Goal: Task Accomplishment & Management: Use online tool/utility

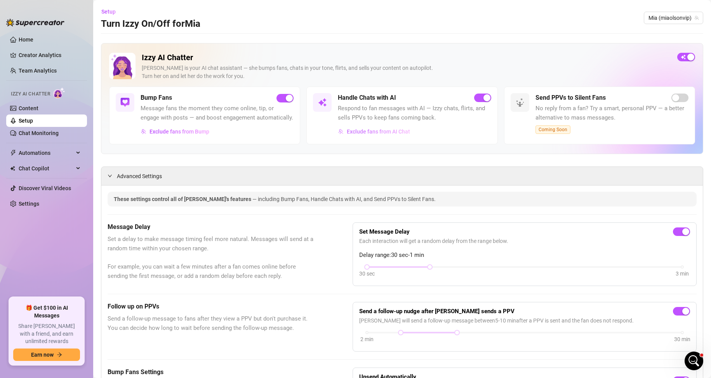
click at [378, 135] on span "Exclude fans from AI Chat" at bounding box center [378, 131] width 63 height 6
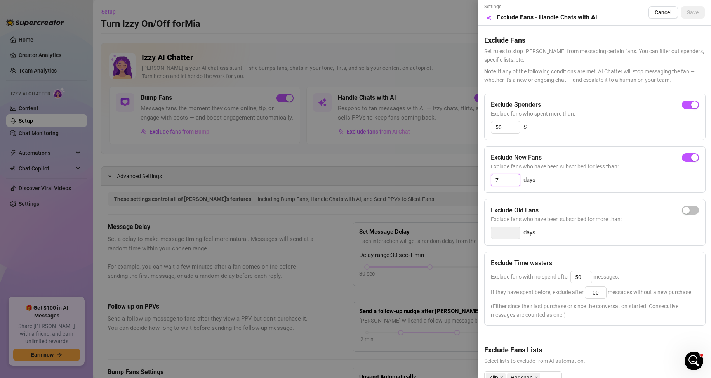
drag, startPoint x: 504, startPoint y: 179, endPoint x: 487, endPoint y: 184, distance: 17.7
click at [487, 184] on div "Exclude New Fans Exclude fans who have been subscribed for less than: 7 days" at bounding box center [594, 169] width 221 height 47
click at [682, 156] on span "button" at bounding box center [689, 157] width 17 height 9
click at [687, 11] on span "Save" at bounding box center [692, 12] width 12 height 6
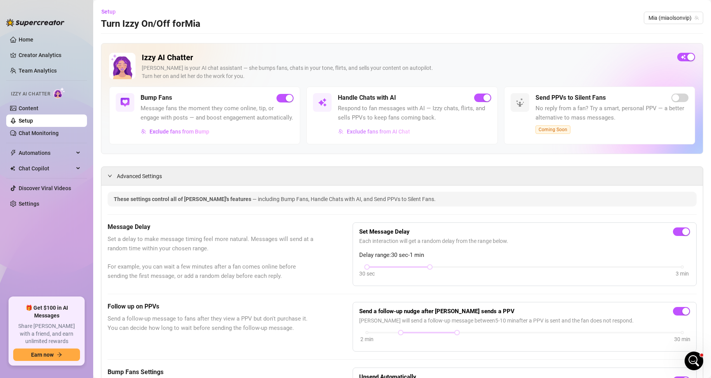
click at [361, 135] on span "Exclude fans from AI Chat" at bounding box center [378, 131] width 63 height 6
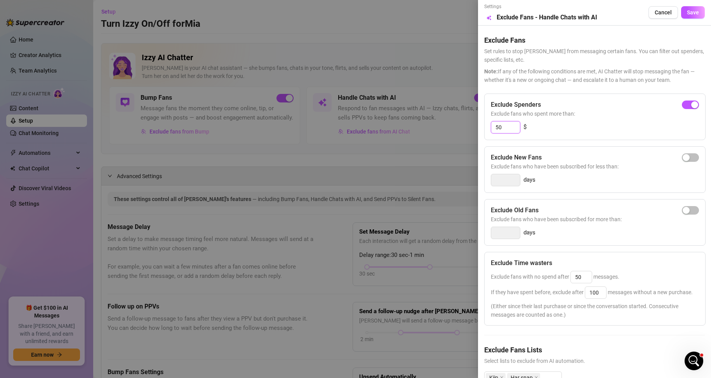
drag, startPoint x: 504, startPoint y: 128, endPoint x: 485, endPoint y: 131, distance: 19.3
click at [485, 131] on div "Exclude Spenders Exclude fans who spent more than: 50 $" at bounding box center [594, 117] width 221 height 47
click at [349, 155] on div at bounding box center [355, 189] width 711 height 378
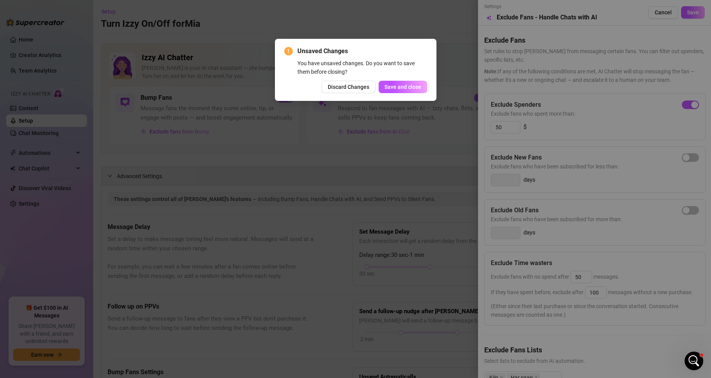
click at [357, 90] on button "Discard Changes" at bounding box center [348, 87] width 54 height 12
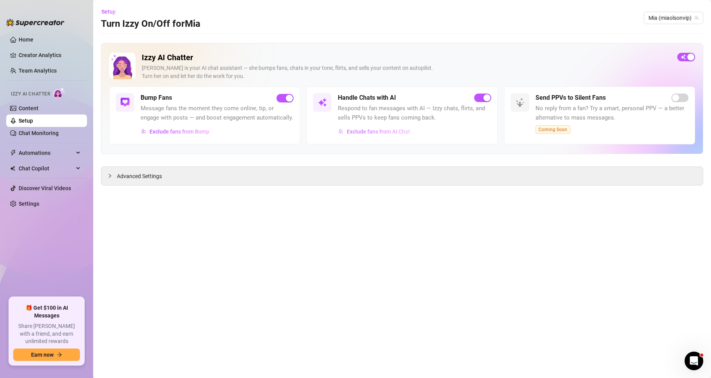
click at [384, 131] on span "Exclude fans from AI Chat" at bounding box center [378, 131] width 63 height 6
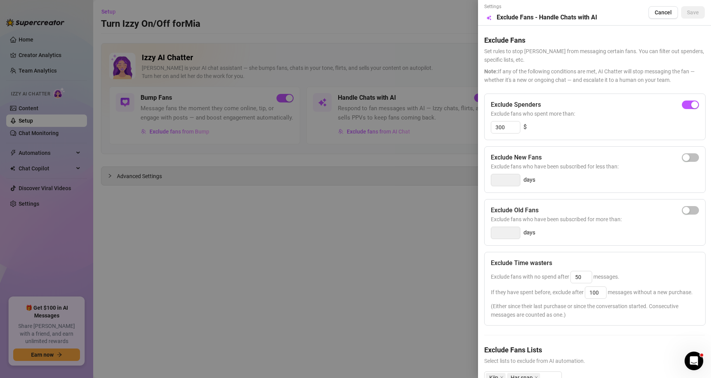
click at [365, 191] on div at bounding box center [355, 189] width 711 height 378
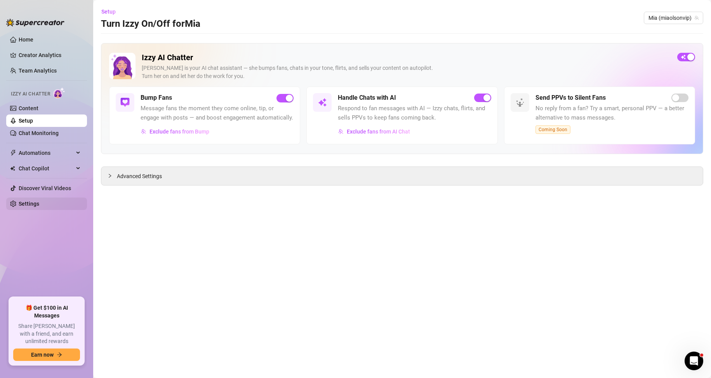
click at [31, 203] on link "Settings" at bounding box center [29, 204] width 21 height 6
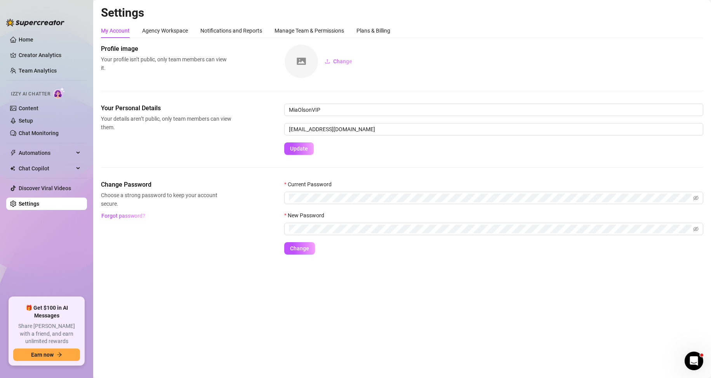
click at [362, 42] on div "My Account Agency Workspace Notifications and Reports Manage Team & Permissions…" at bounding box center [402, 138] width 602 height 231
click at [371, 30] on div "Plans & Billing" at bounding box center [373, 30] width 34 height 9
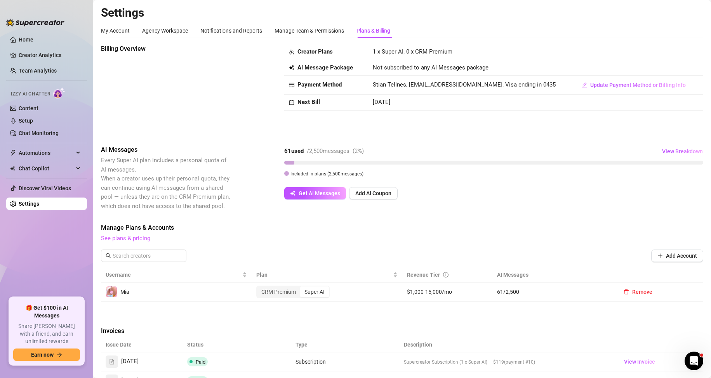
click at [133, 239] on link "See plans & pricing" at bounding box center [125, 238] width 49 height 7
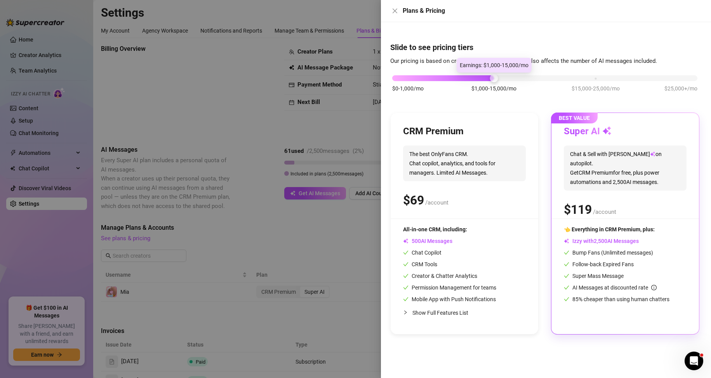
drag, startPoint x: 494, startPoint y: 78, endPoint x: 503, endPoint y: 79, distance: 9.1
click at [503, 78] on div "$0-1,000/mo $1,000-15,000/mo $15,000-25,000/mo $25,000+/mo" at bounding box center [544, 76] width 305 height 5
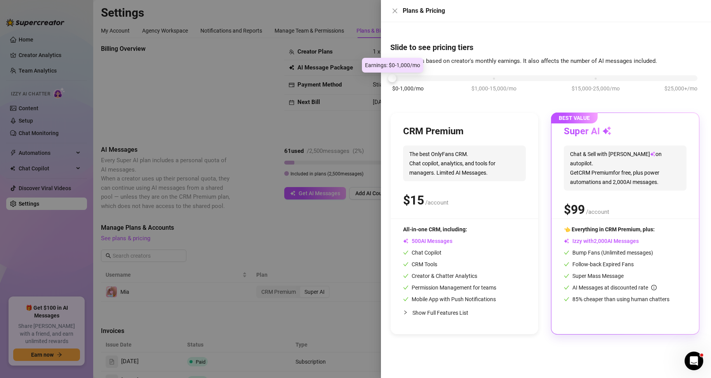
drag, startPoint x: 494, startPoint y: 80, endPoint x: 433, endPoint y: 85, distance: 61.1
click at [433, 85] on div "$0-1,000/mo $1,000-15,000/mo $15,000-25,000/mo $25,000+/mo" at bounding box center [544, 88] width 309 height 44
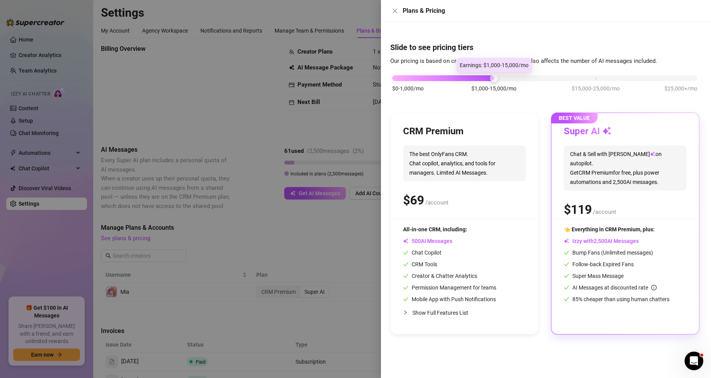
drag, startPoint x: 391, startPoint y: 79, endPoint x: 470, endPoint y: 77, distance: 78.8
click at [470, 77] on div "$0-1,000/mo $1,000-15,000/mo $15,000-25,000/mo $25,000+/mo" at bounding box center [544, 76] width 305 height 5
click at [392, 10] on icon "close" at bounding box center [395, 11] width 6 height 6
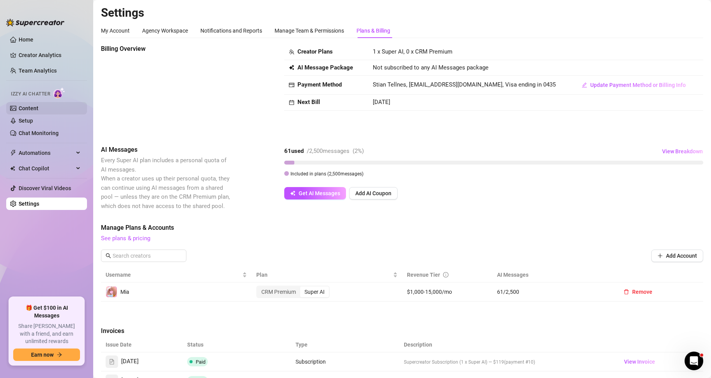
click at [32, 111] on link "Content" at bounding box center [29, 108] width 20 height 6
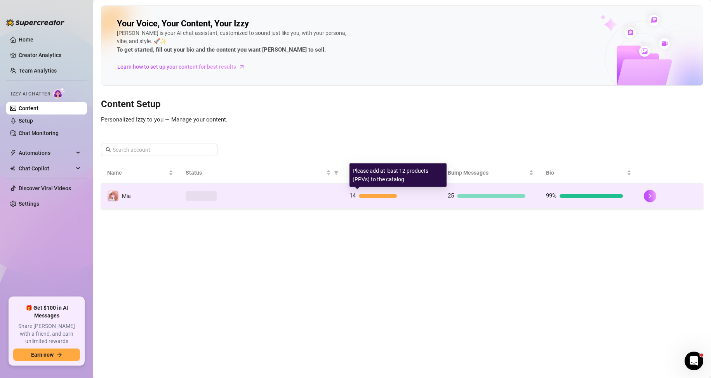
click at [373, 197] on div at bounding box center [378, 196] width 38 height 4
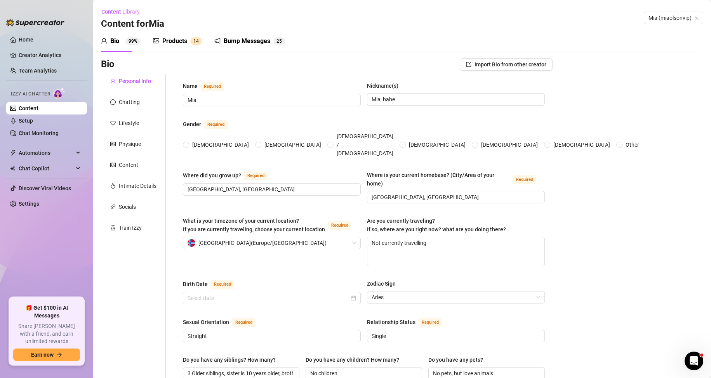
radio input "true"
type input "[DATE]"
click at [175, 40] on div "Products" at bounding box center [174, 40] width 25 height 9
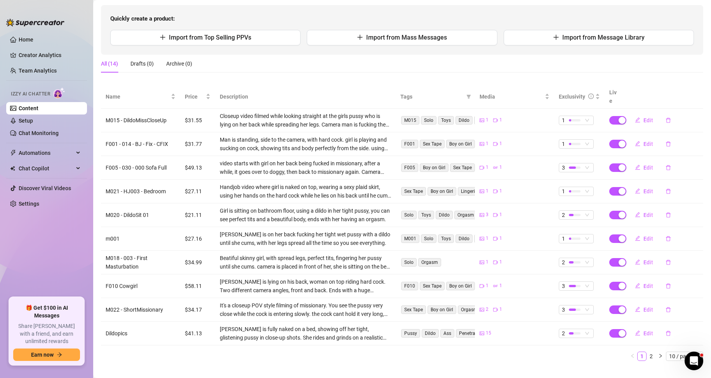
scroll to position [78, 0]
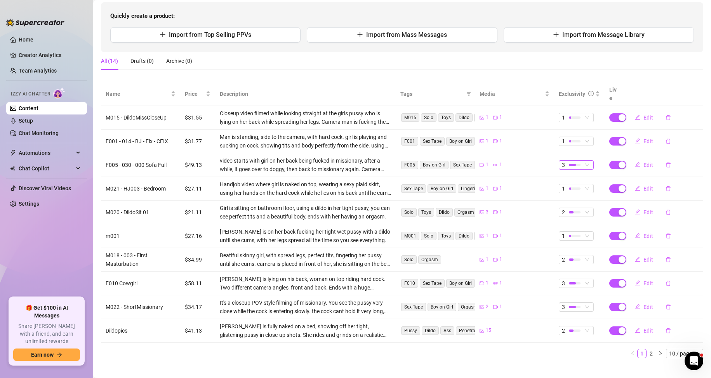
click at [578, 161] on span "3" at bounding box center [576, 165] width 29 height 9
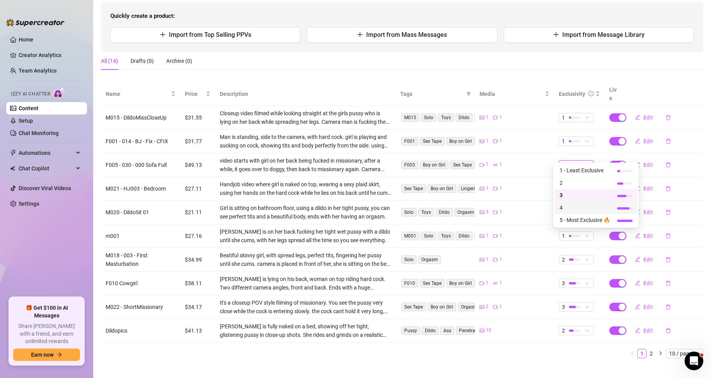
click at [567, 206] on span "4" at bounding box center [584, 207] width 50 height 9
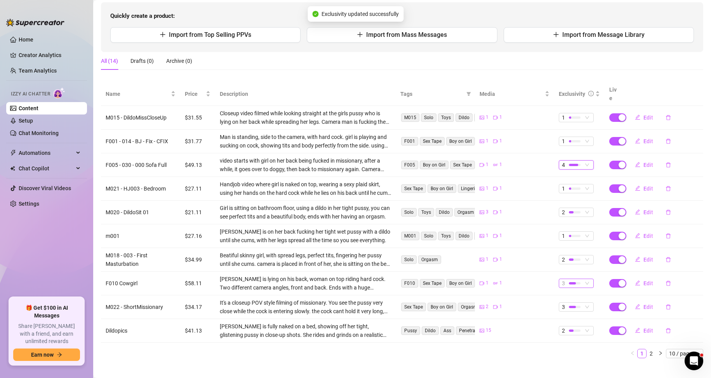
click at [578, 279] on span "3" at bounding box center [576, 283] width 29 height 9
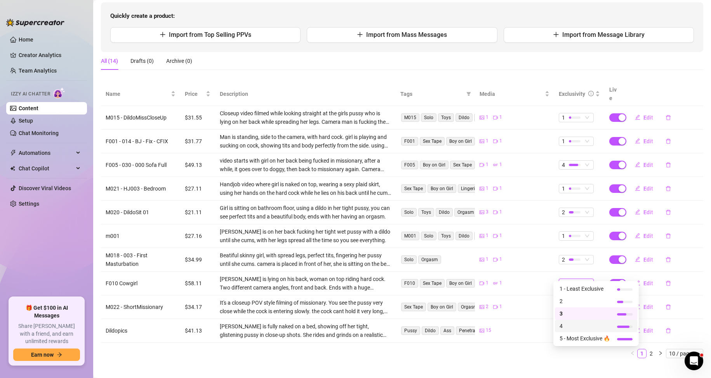
click at [572, 324] on span "4" at bounding box center [584, 326] width 50 height 9
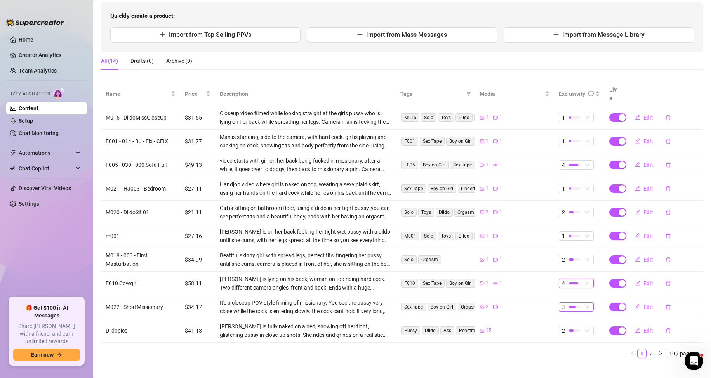
click at [571, 303] on div at bounding box center [575, 306] width 12 height 7
click at [512, 349] on ul "1 2 10 / page" at bounding box center [402, 353] width 602 height 9
click at [572, 137] on div at bounding box center [575, 140] width 12 height 7
click at [569, 158] on span "2" at bounding box center [584, 159] width 50 height 9
click at [569, 114] on div at bounding box center [575, 117] width 12 height 7
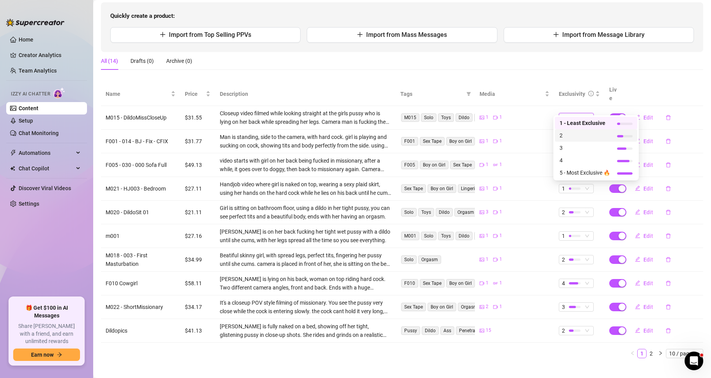
click at [562, 133] on span "2" at bounding box center [584, 135] width 50 height 9
click at [569, 187] on div at bounding box center [570, 188] width 2 height 2
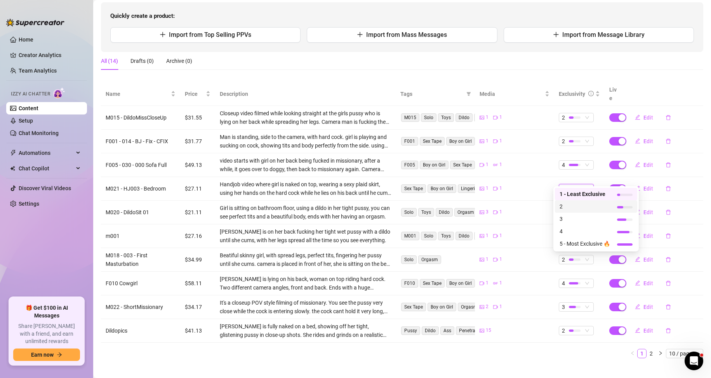
click at [559, 205] on span "2" at bounding box center [584, 206] width 50 height 9
click at [569, 211] on div at bounding box center [571, 212] width 5 height 2
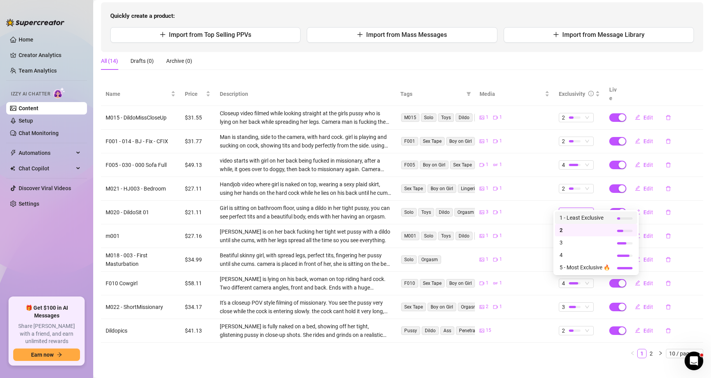
click at [567, 217] on span "1 - Least Exclusive" at bounding box center [584, 217] width 50 height 9
click at [647, 349] on link "2" at bounding box center [651, 353] width 9 height 9
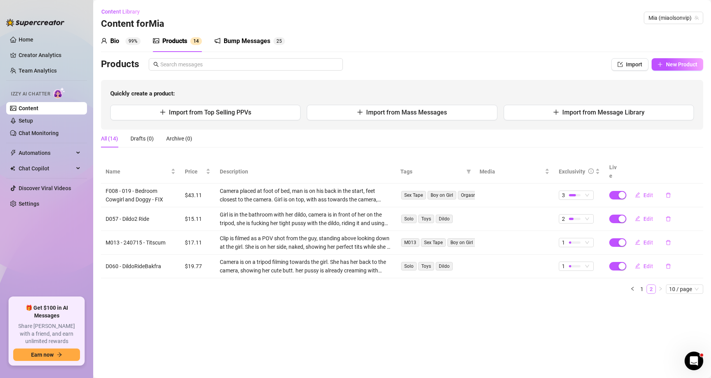
scroll to position [0, 0]
click at [586, 191] on span "3" at bounding box center [576, 195] width 29 height 9
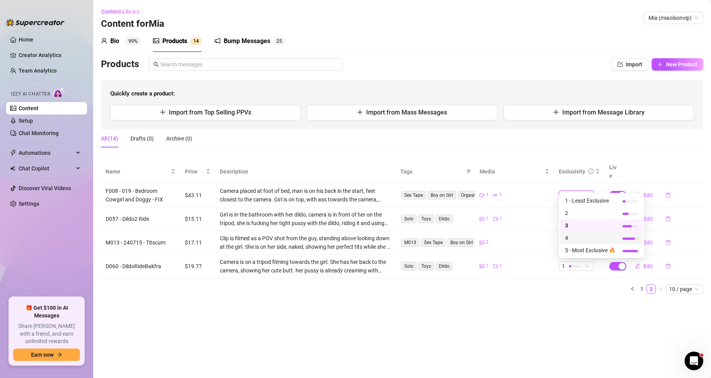
click at [570, 235] on span "4" at bounding box center [590, 238] width 50 height 9
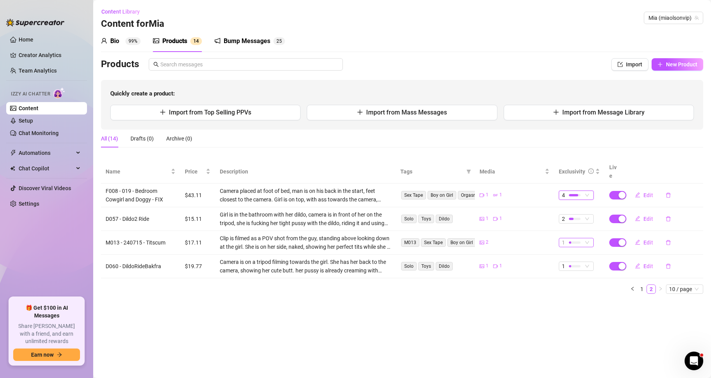
click at [574, 241] on div at bounding box center [575, 242] width 12 height 2
click at [572, 259] on span "2" at bounding box center [590, 260] width 50 height 9
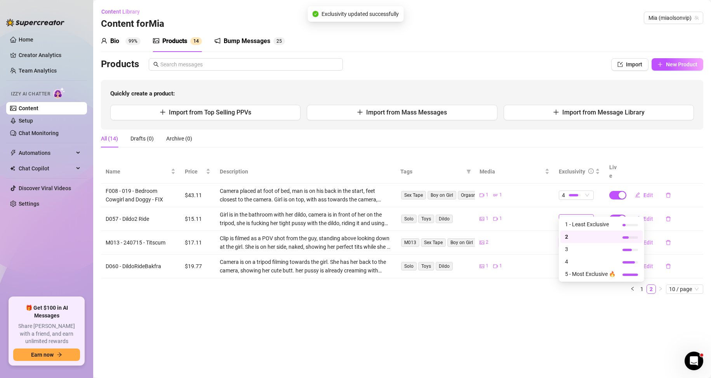
click at [575, 218] on div at bounding box center [575, 219] width 12 height 2
click at [571, 225] on span "1 - Least Exclusive" at bounding box center [590, 224] width 50 height 9
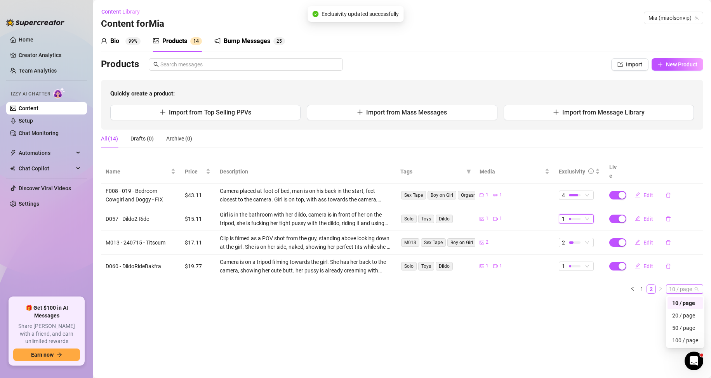
click at [681, 285] on span "10 / page" at bounding box center [684, 289] width 31 height 9
click at [678, 311] on div "20 / page" at bounding box center [685, 315] width 26 height 9
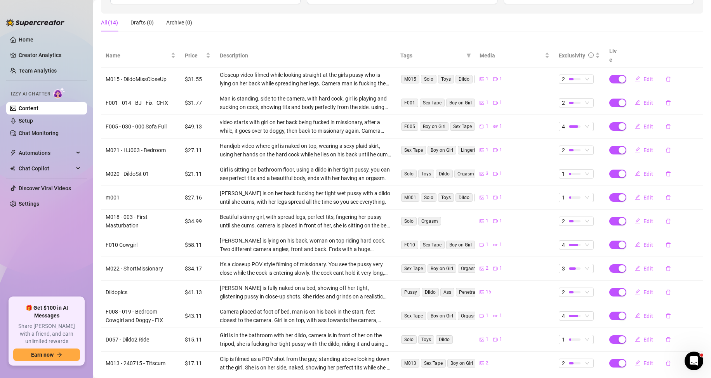
scroll to position [113, 0]
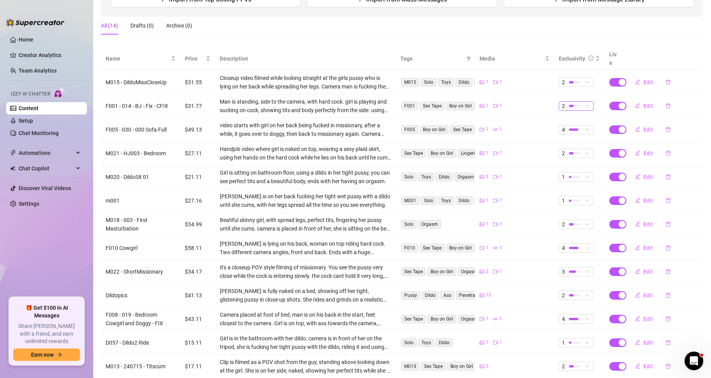
click at [569, 105] on div at bounding box center [571, 106] width 5 height 2
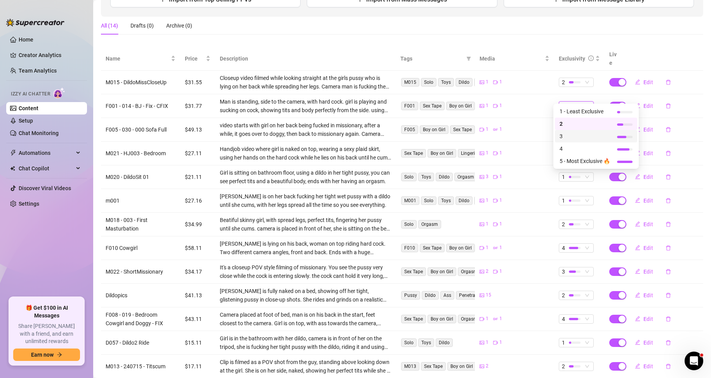
click at [568, 133] on span "3" at bounding box center [584, 136] width 50 height 9
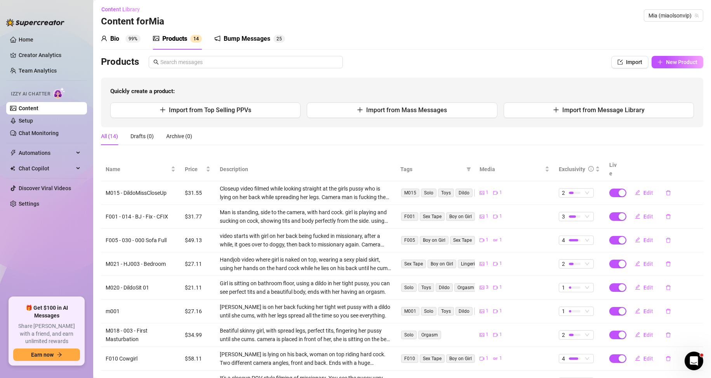
scroll to position [0, 0]
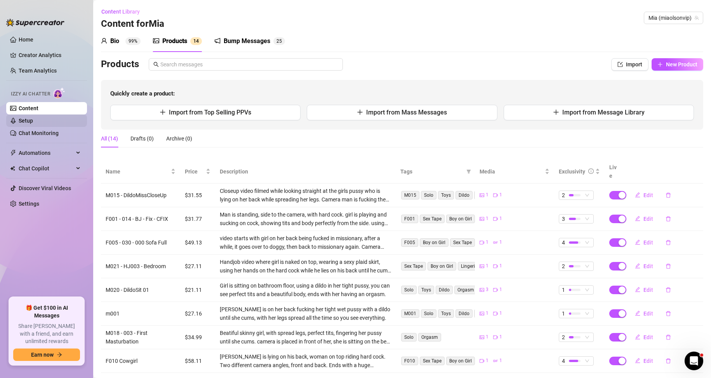
click at [33, 121] on link "Setup" at bounding box center [26, 121] width 14 height 6
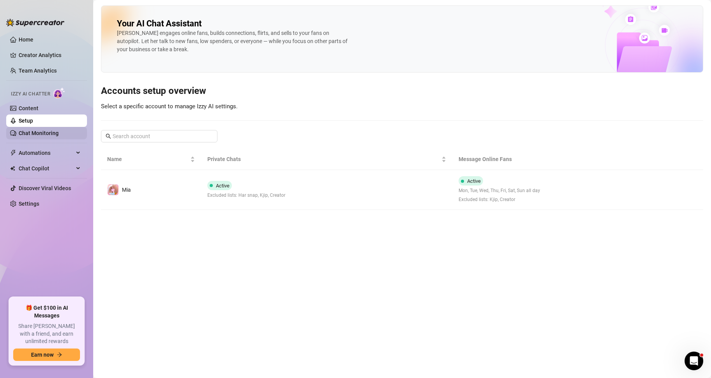
click at [42, 134] on link "Chat Monitoring" at bounding box center [39, 133] width 40 height 6
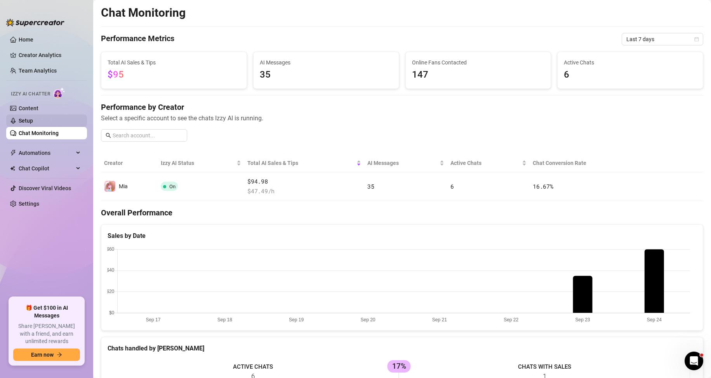
click at [33, 122] on link "Setup" at bounding box center [26, 121] width 14 height 6
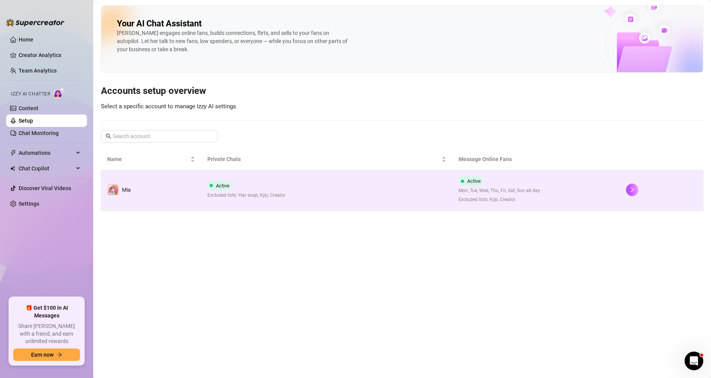
click at [229, 199] on td "Active Excluded lists: Har snap, Kjip, Creator" at bounding box center [326, 190] width 251 height 40
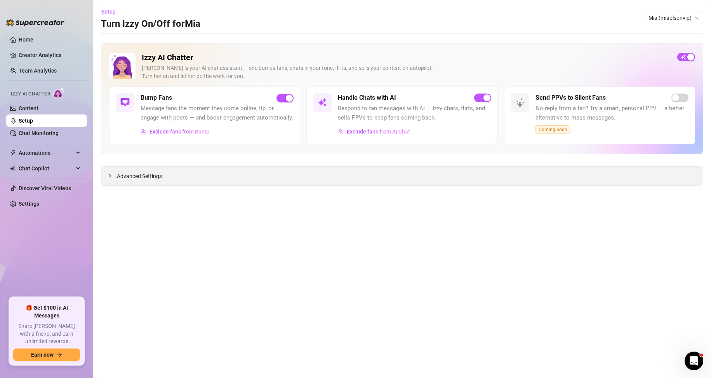
click at [143, 175] on span "Advanced Settings" at bounding box center [139, 176] width 45 height 9
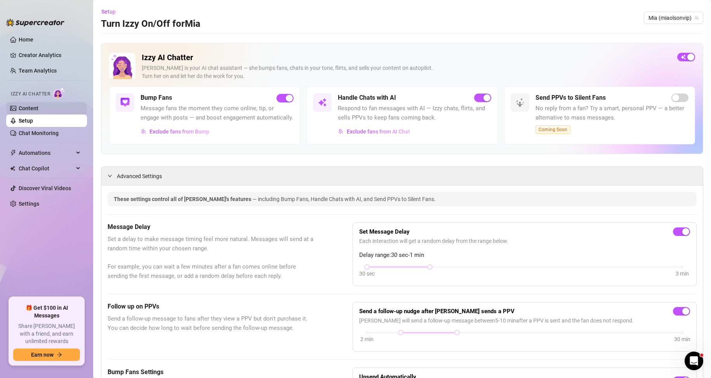
click at [25, 106] on link "Content" at bounding box center [29, 108] width 20 height 6
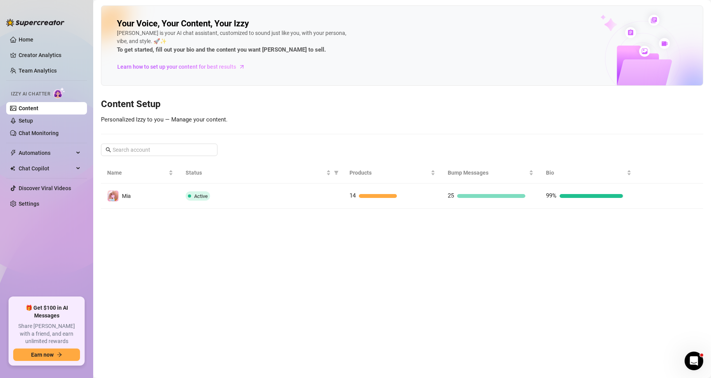
click at [36, 90] on div "Izzy AI Chatter" at bounding box center [46, 92] width 70 height 11
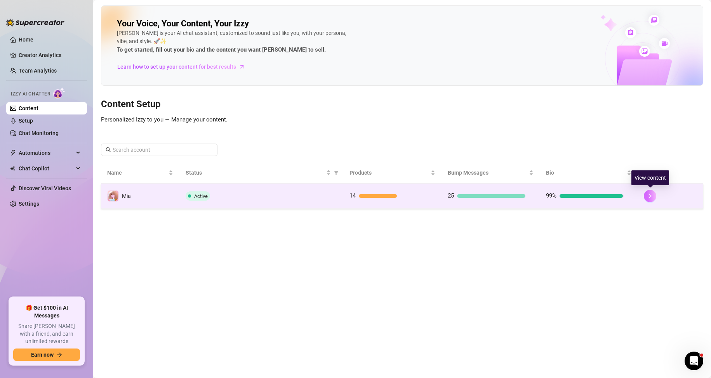
click at [648, 195] on icon "right" at bounding box center [649, 195] width 5 height 5
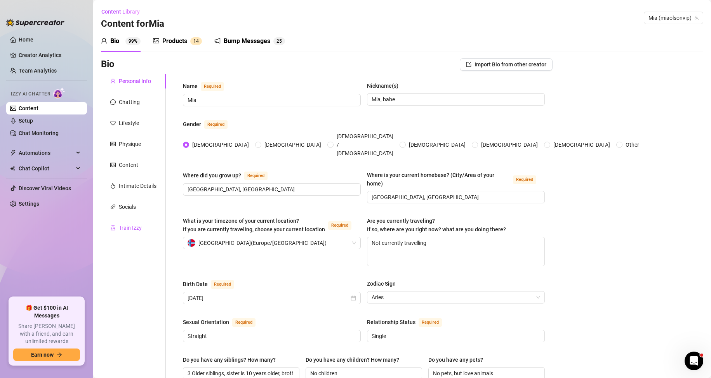
click at [139, 224] on div "Train Izzy" at bounding box center [130, 228] width 23 height 9
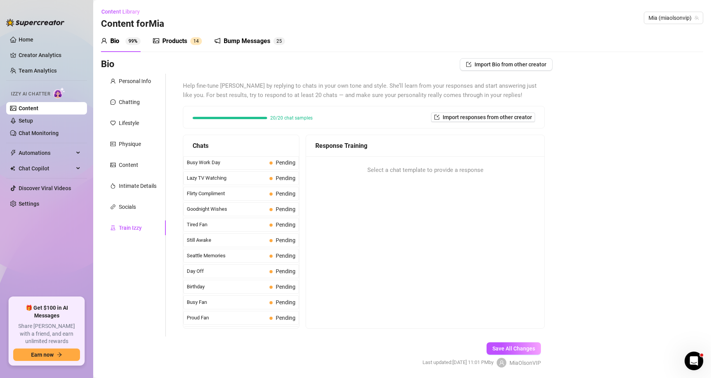
scroll to position [697, 0]
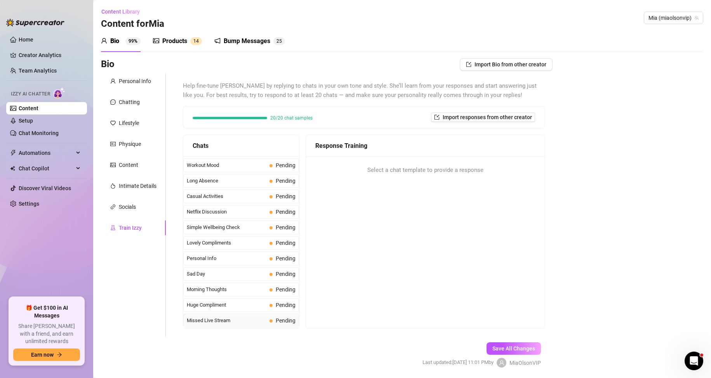
click at [227, 318] on span "Missed Live Stream" at bounding box center [227, 321] width 80 height 8
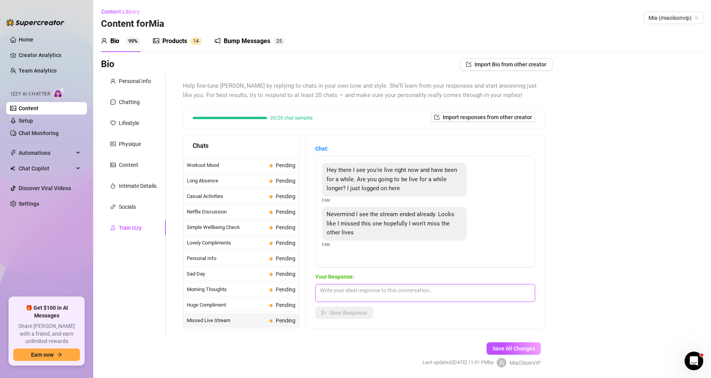
click at [380, 287] on textarea at bounding box center [425, 293] width 220 height 18
type textarea "Hehe dont worry about it, I wont go anywhere 😘😘"
click at [357, 314] on span "Save Response" at bounding box center [348, 313] width 38 height 6
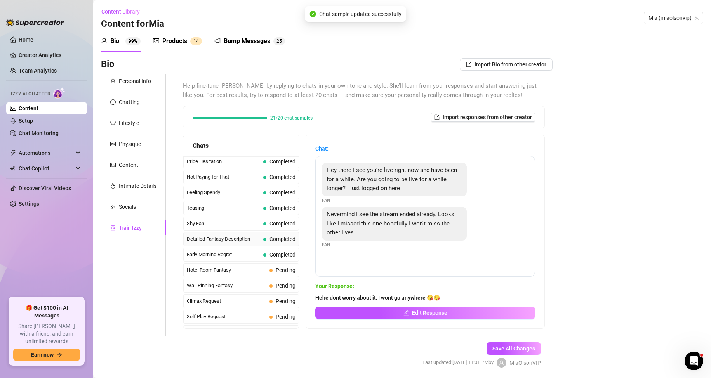
scroll to position [228, 0]
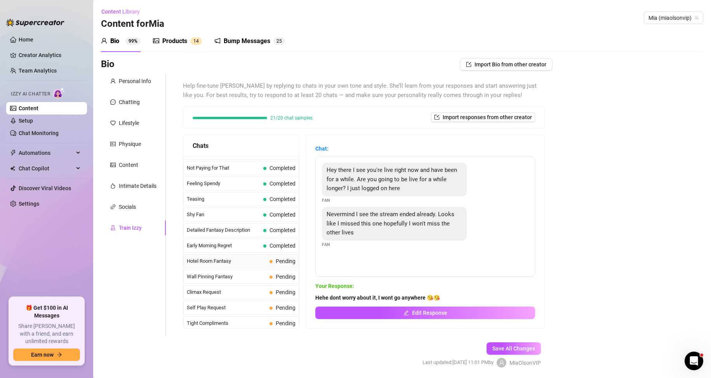
click at [249, 261] on span "Hotel Room Fantasy" at bounding box center [227, 261] width 80 height 8
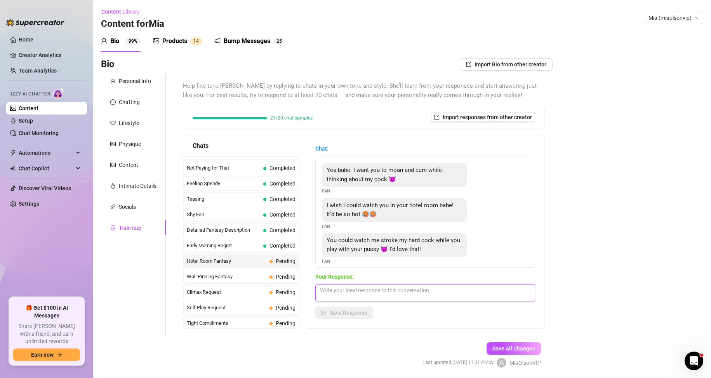
click at [359, 285] on textarea at bounding box center [425, 293] width 220 height 18
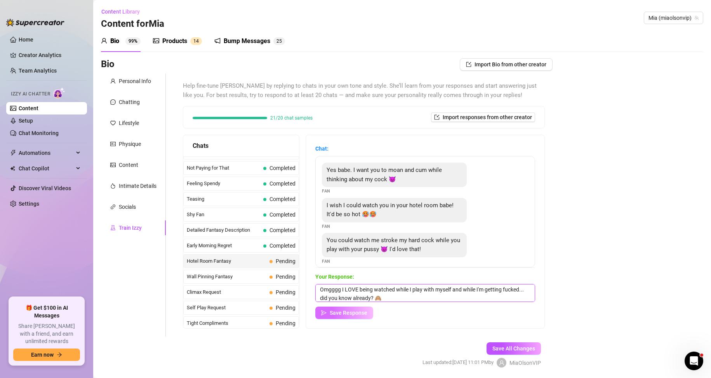
type textarea "Omgggg I LOVE being watched while I play with myself and while I'm getting fuck…"
click at [360, 314] on span "Save Response" at bounding box center [348, 313] width 38 height 6
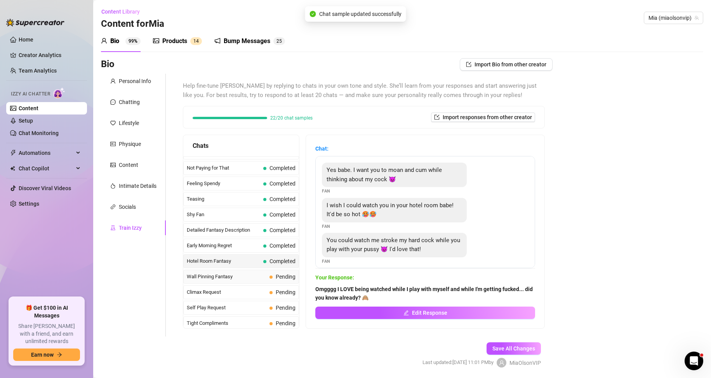
click at [258, 276] on span "Wall Pinning Fantasy" at bounding box center [227, 277] width 80 height 8
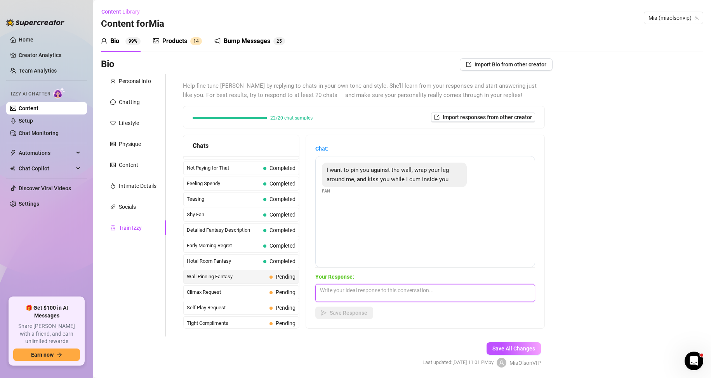
click at [367, 294] on textarea at bounding box center [425, 293] width 220 height 18
type textarea "Sooooo that made me so wet I have no words right now..."
click at [366, 311] on span "Save Response" at bounding box center [348, 313] width 38 height 6
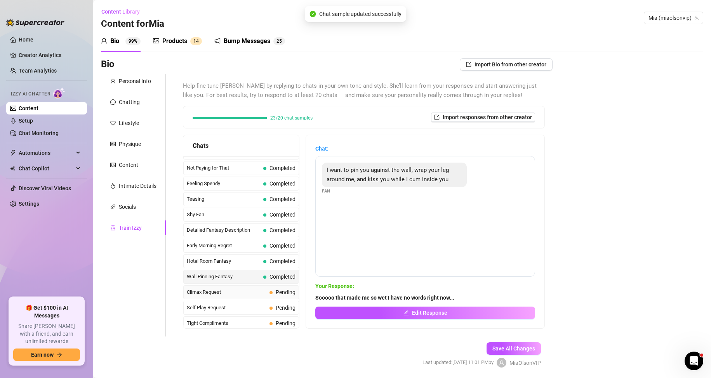
click at [236, 293] on span "Climax Request" at bounding box center [227, 292] width 80 height 8
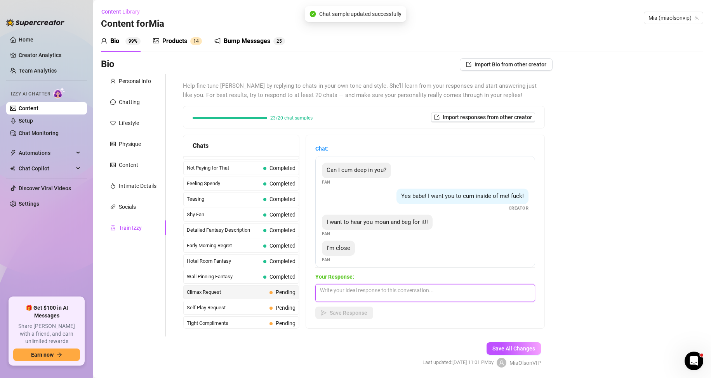
click at [367, 298] on textarea at bounding box center [425, 293] width 220 height 18
click at [367, 295] on textarea at bounding box center [425, 293] width 220 height 18
click at [367, 294] on textarea at bounding box center [425, 293] width 220 height 18
click at [368, 292] on textarea at bounding box center [425, 293] width 220 height 18
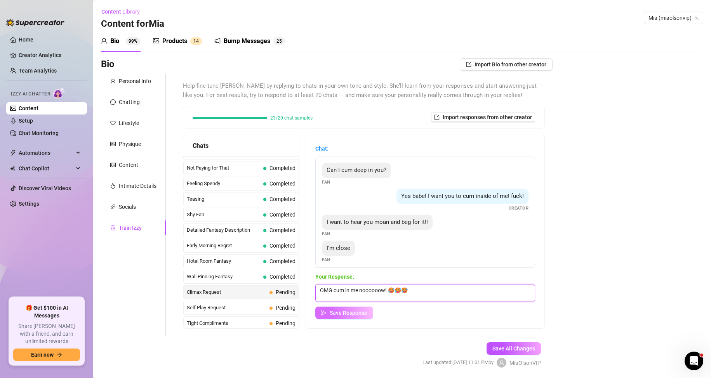
type textarea "OMG cum in me noooooow! 🥵🥵🥵"
click at [356, 311] on span "Save Response" at bounding box center [348, 313] width 38 height 6
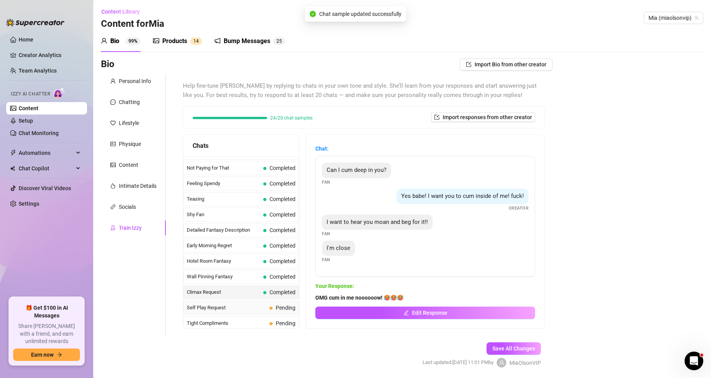
click at [241, 309] on span "Self Play Request" at bounding box center [227, 308] width 80 height 8
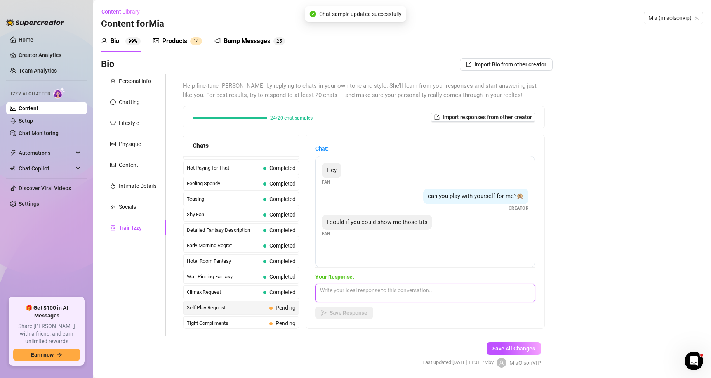
click at [379, 294] on textarea at bounding box center [425, 293] width 220 height 18
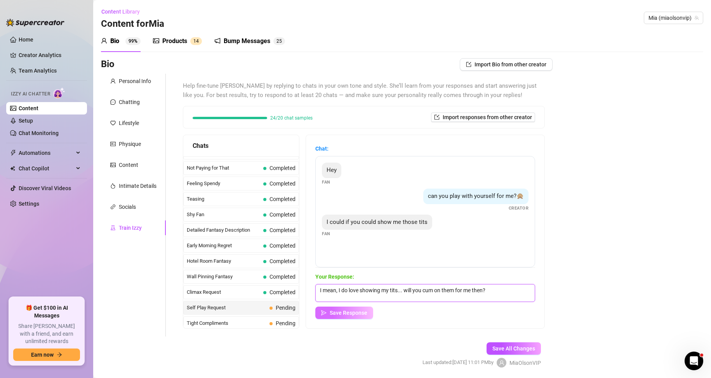
type textarea "I mean, I do love showing my tits... will you cum on them for me then?"
click at [350, 316] on span "Save Response" at bounding box center [348, 313] width 38 height 6
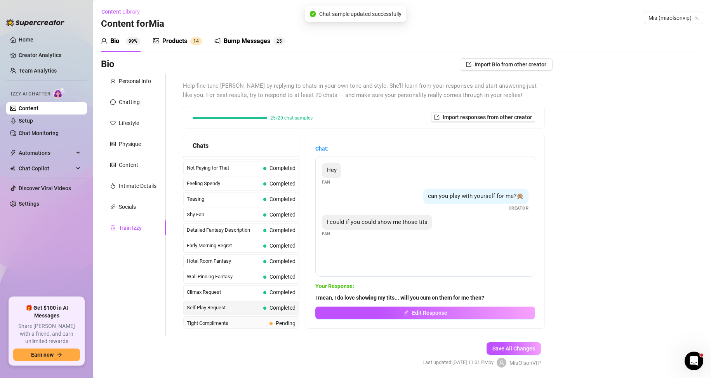
click at [249, 323] on span "Tight Compliments" at bounding box center [227, 323] width 80 height 8
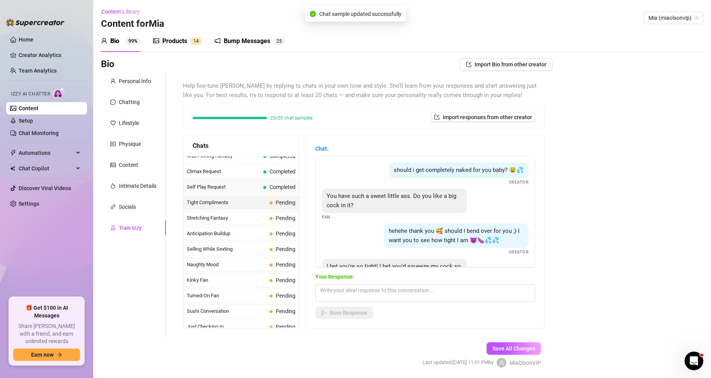
scroll to position [345, 0]
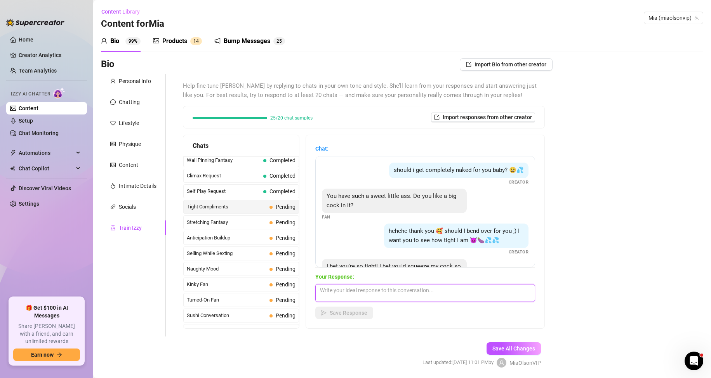
click at [366, 290] on textarea at bounding box center [425, 293] width 220 height 18
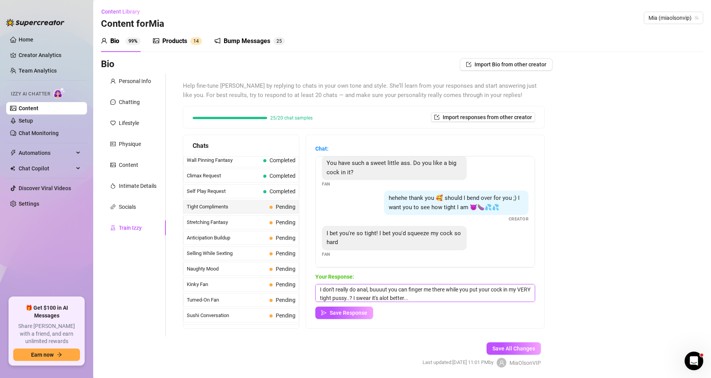
scroll to position [0, 0]
drag, startPoint x: 400, startPoint y: 289, endPoint x: 429, endPoint y: 290, distance: 28.3
click at [429, 290] on textarea "I don't really do anal, buuuut you can finger me there while you put your cock …" at bounding box center [425, 293] width 220 height 18
click at [416, 289] on textarea "I don't really do anal, buuuut you can finger me there while you put your cock …" at bounding box center [425, 293] width 220 height 18
drag, startPoint x: 409, startPoint y: 291, endPoint x: 469, endPoint y: 291, distance: 60.2
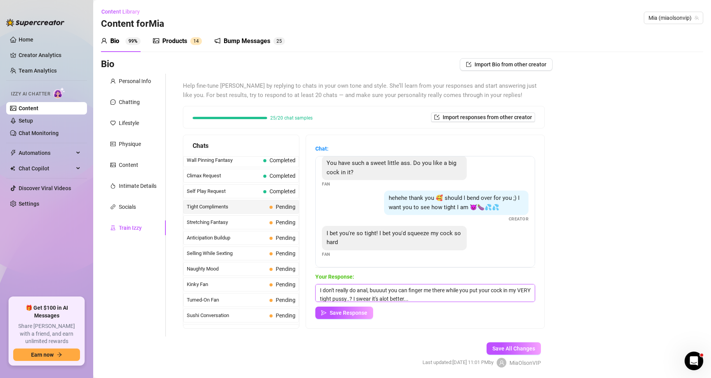
click at [469, 291] on textarea "I don't really do anal, buuuut you can finger me there while you put your cock …" at bounding box center [425, 293] width 220 height 18
type textarea "I don't really do anal, buuuut you can put your cock in my VERY tight pussy..? …"
click at [353, 315] on span "Save Response" at bounding box center [348, 313] width 38 height 6
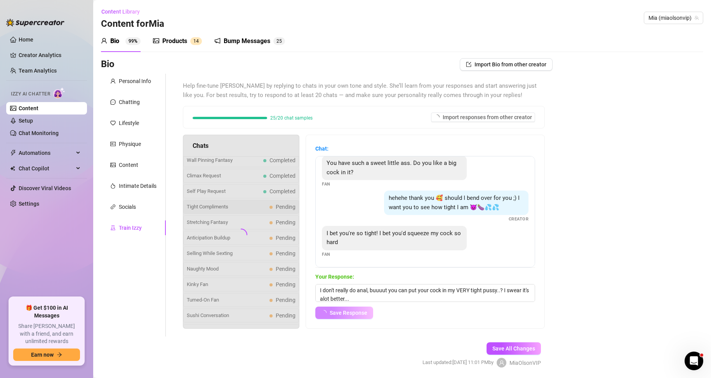
scroll to position [42, 0]
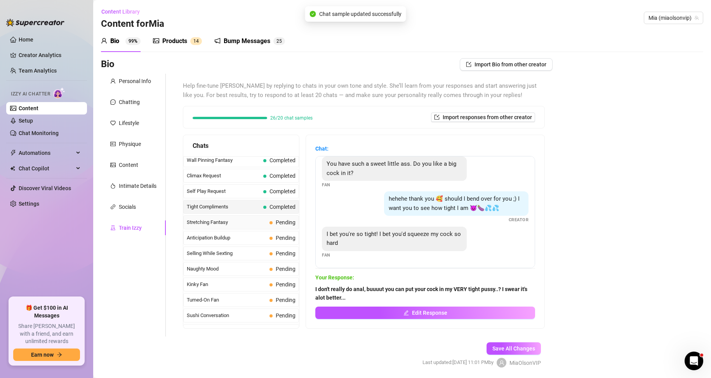
click at [234, 224] on span "Stretching Fantasy" at bounding box center [227, 222] width 80 height 8
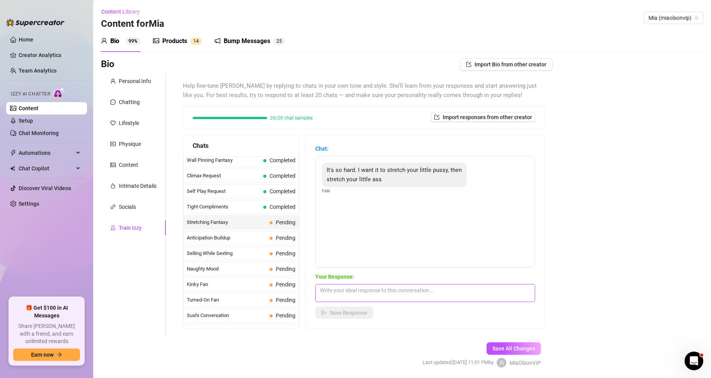
click at [383, 291] on textarea at bounding box center [425, 293] width 220 height 18
type textarea "I'm so tight already... that won't be very difficult 🙈🙈"
click at [352, 312] on span "Save Response" at bounding box center [348, 313] width 38 height 6
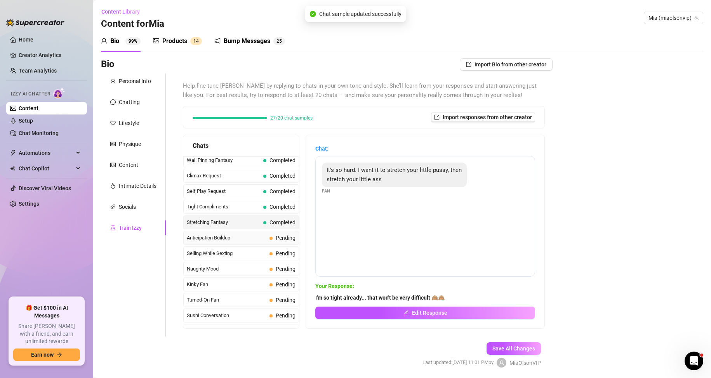
click at [231, 239] on span "Anticipation Buildup" at bounding box center [227, 238] width 80 height 8
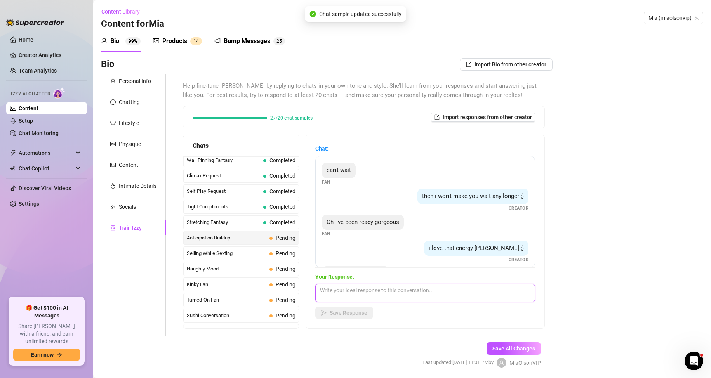
click at [367, 290] on textarea at bounding box center [425, 293] width 220 height 18
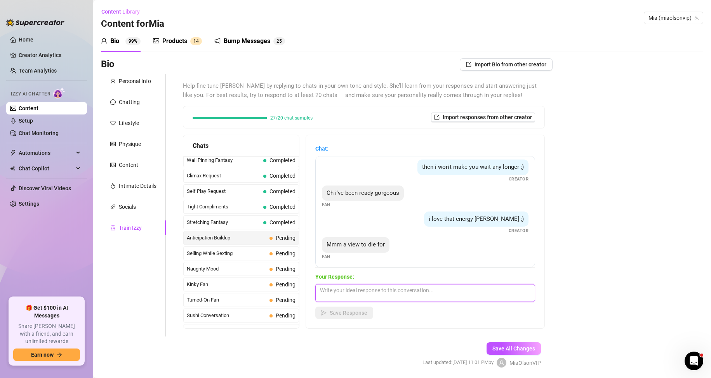
scroll to position [31, 0]
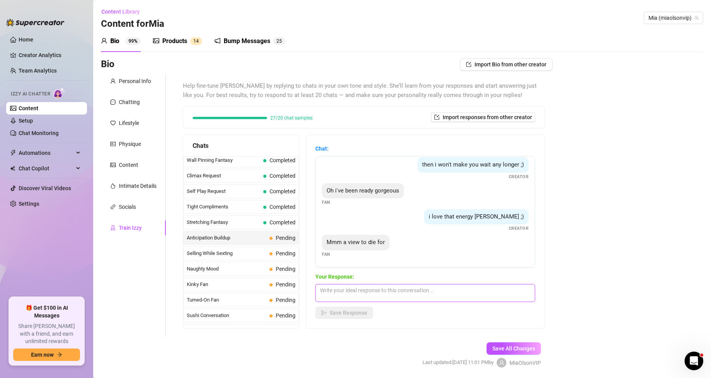
click at [402, 294] on textarea at bounding box center [425, 293] width 220 height 18
type textarea "So where do you want to start?"
click at [361, 313] on span "Save Response" at bounding box center [348, 313] width 38 height 6
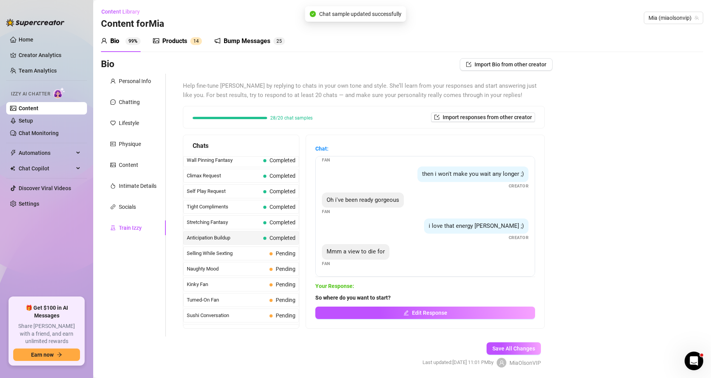
scroll to position [22, 0]
click at [231, 255] on span "Selling While Sexting" at bounding box center [227, 254] width 80 height 8
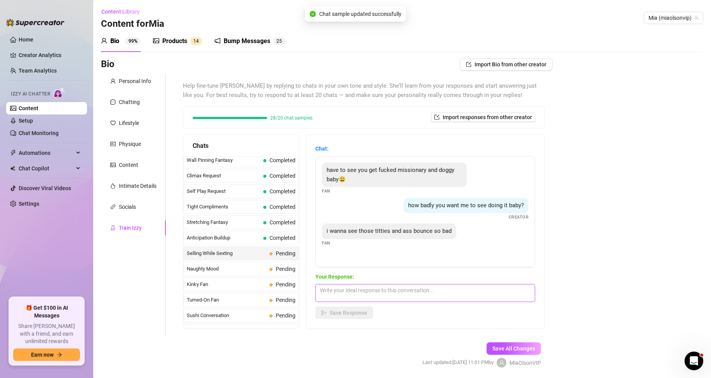
click at [383, 295] on textarea at bounding box center [425, 293] width 220 height 18
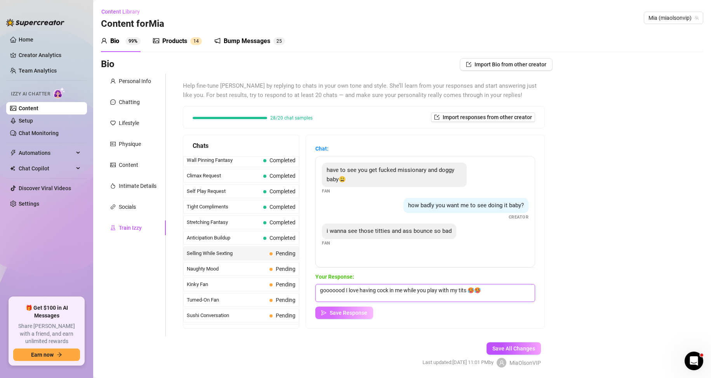
type textarea "gooooood I love having cock in me while you play with my tits 🥵🥵"
click at [351, 315] on span "Save Response" at bounding box center [348, 313] width 38 height 6
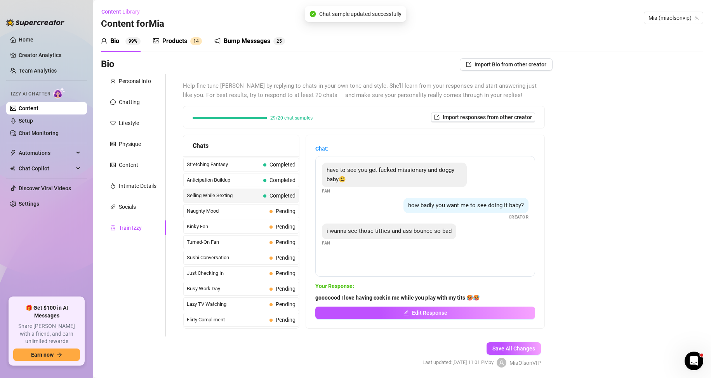
scroll to position [420, 0]
click at [223, 195] on span "Naughty Mood" at bounding box center [227, 194] width 80 height 8
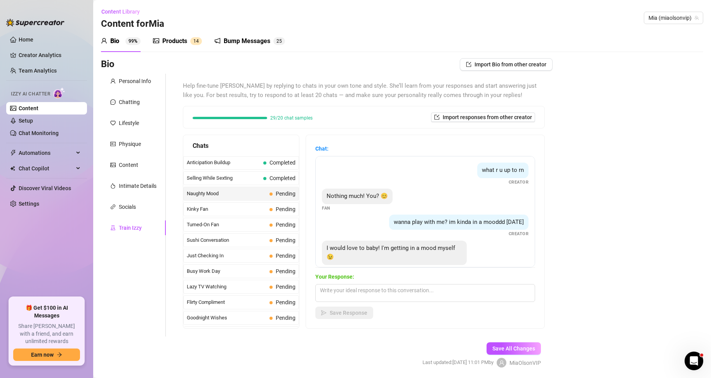
click at [223, 195] on span "Naughty Mood" at bounding box center [227, 194] width 80 height 8
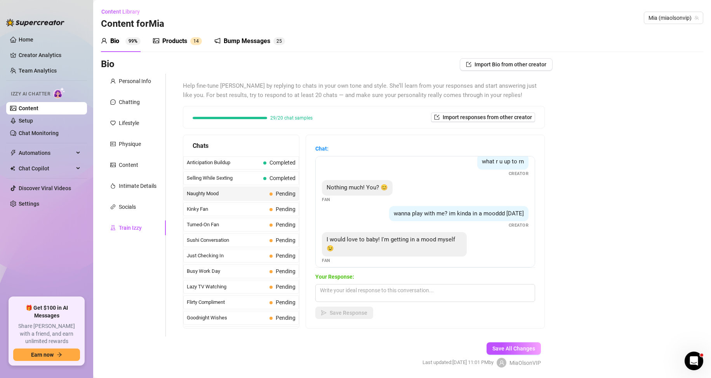
scroll to position [15, 0]
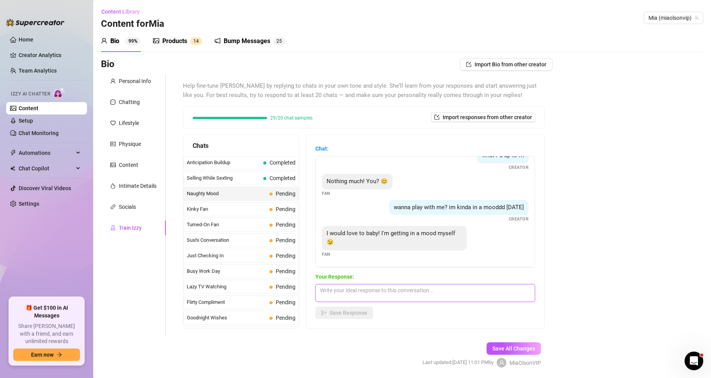
click at [393, 293] on textarea at bounding box center [425, 293] width 220 height 18
type textarea "Oh really?? can I see how big of a mood you're in?"
click at [350, 314] on span "Save Response" at bounding box center [348, 313] width 38 height 6
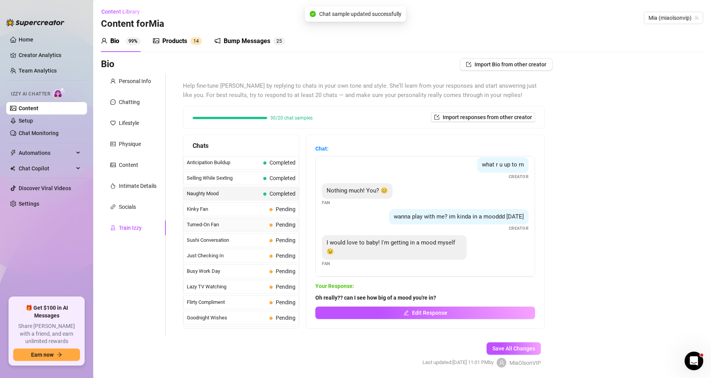
scroll to position [5, 0]
click at [218, 210] on span "Kinky Fan" at bounding box center [227, 209] width 80 height 8
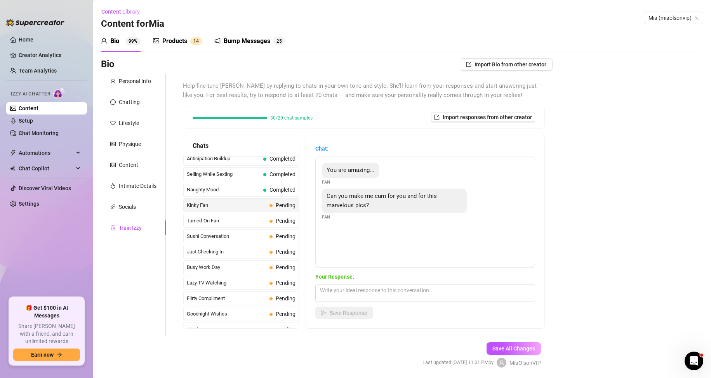
scroll to position [419, 0]
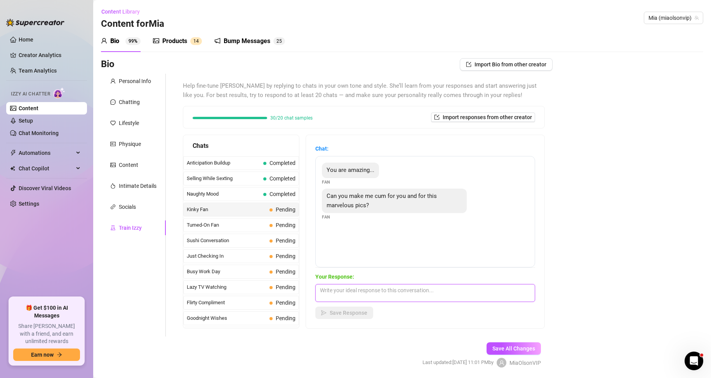
click at [370, 294] on textarea at bounding box center [425, 293] width 220 height 18
type textarea "ofcourse I can! 😍😍"
click at [357, 309] on button "Save Response" at bounding box center [344, 313] width 58 height 12
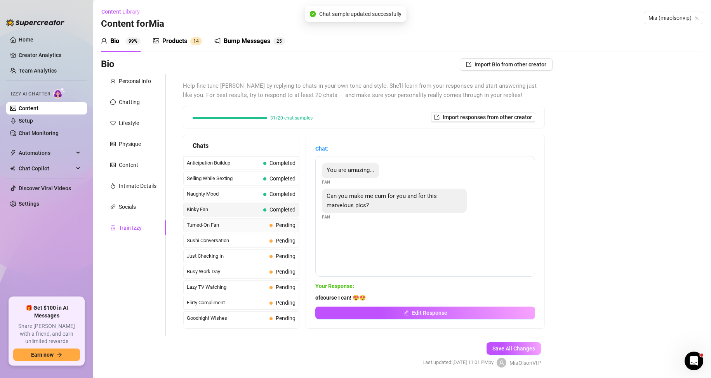
click at [237, 226] on span "Turned-On Fan" at bounding box center [227, 225] width 80 height 8
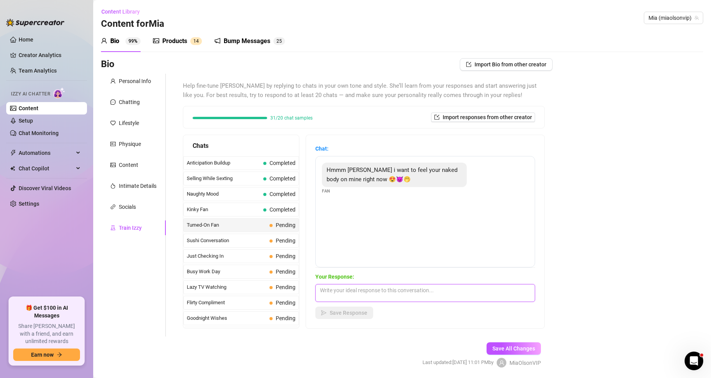
click at [395, 291] on textarea at bounding box center [425, 293] width 220 height 18
type textarea "Ommgggg I swear, my pussy started tingling now 🙈🙈"
click at [354, 313] on span "Save Response" at bounding box center [348, 313] width 38 height 6
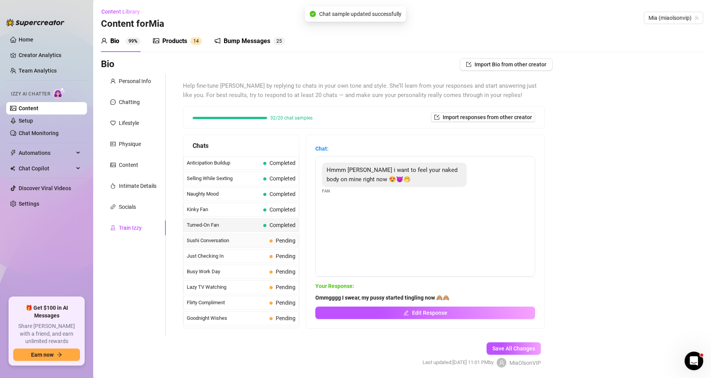
click at [224, 240] on span "Sushi Conversation" at bounding box center [227, 241] width 80 height 8
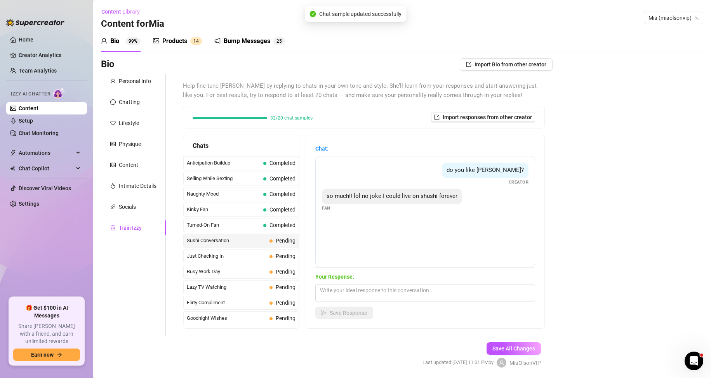
click at [392, 284] on div "Your Response: Save Response" at bounding box center [425, 295] width 220 height 47
click at [391, 286] on textarea at bounding box center [425, 293] width 220 height 18
click at [390, 289] on textarea at bounding box center [425, 293] width 220 height 18
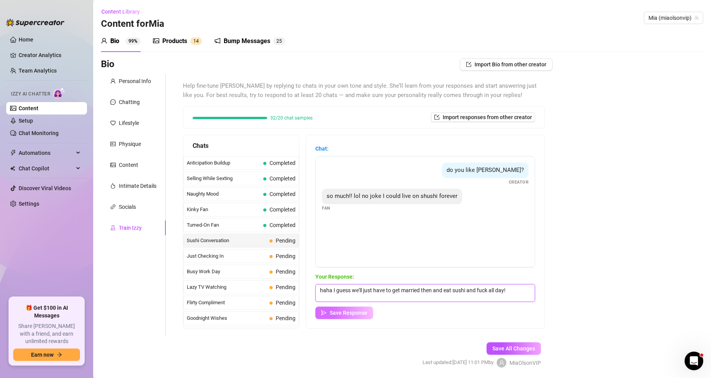
type textarea "haha I guess we'll just have to get married then and eat sushi and fuck all day!"
click at [350, 311] on span "Save Response" at bounding box center [348, 313] width 38 height 6
